Goal: Task Accomplishment & Management: Use online tool/utility

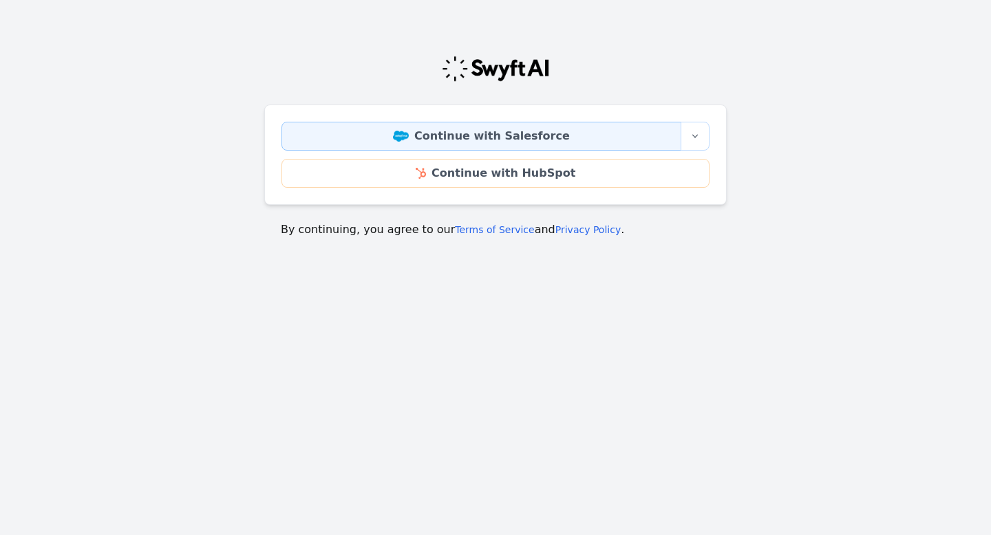
click at [483, 138] on link "Continue with Salesforce" at bounding box center [481, 136] width 400 height 29
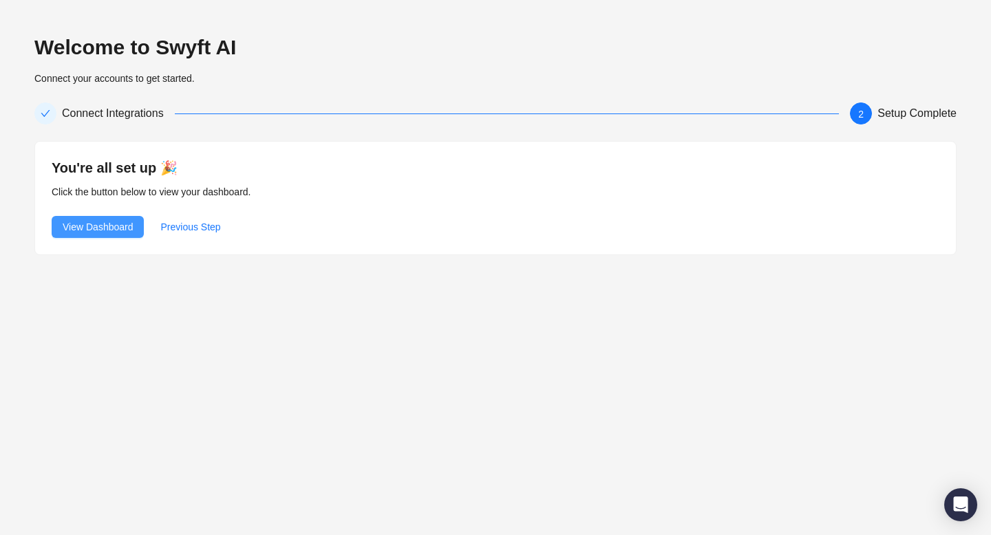
click at [120, 230] on span "View Dashboard" at bounding box center [98, 226] width 70 height 15
